Goal: Task Accomplishment & Management: Manage account settings

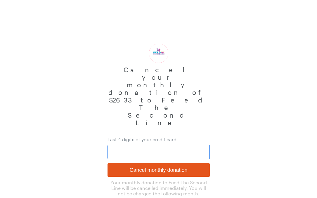
click at [128, 145] on input "text" at bounding box center [158, 152] width 102 height 14
type input "7006"
click at [160, 164] on input "Cancel monthly donation" at bounding box center [158, 170] width 102 height 13
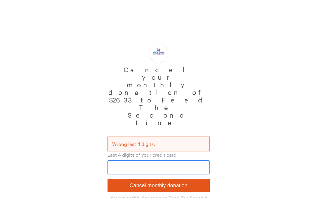
click at [151, 161] on input "text" at bounding box center [158, 168] width 102 height 14
type input "6008"
click at [147, 179] on input "Cancel monthly donation" at bounding box center [158, 185] width 102 height 13
